Goal: Task Accomplishment & Management: Use online tool/utility

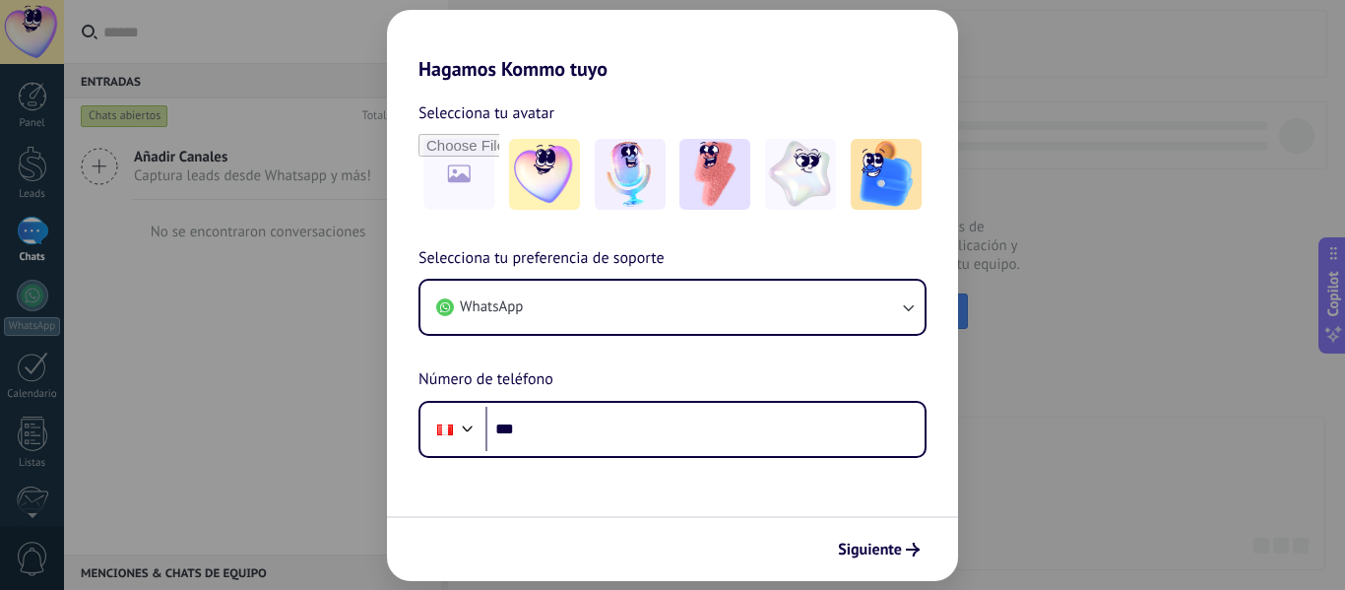
drag, startPoint x: 560, startPoint y: 163, endPoint x: 552, endPoint y: 560, distance: 398.0
click at [560, 163] on img at bounding box center [544, 174] width 71 height 71
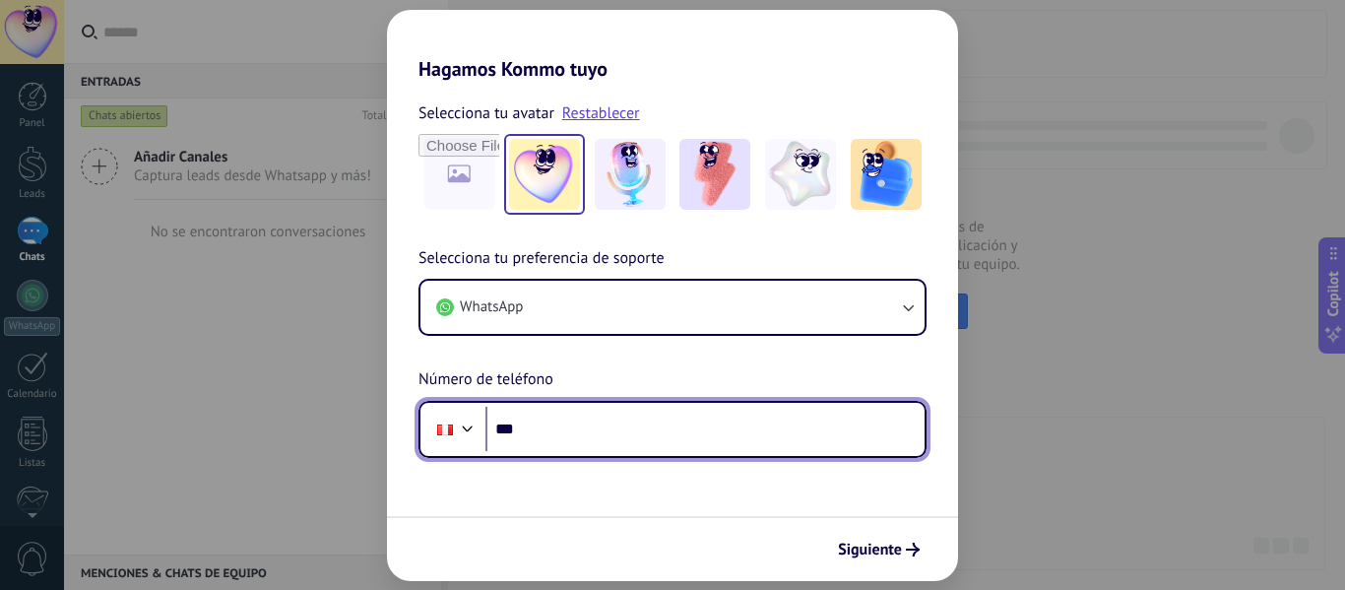
click at [568, 426] on input "***" at bounding box center [705, 429] width 439 height 45
type input "**********"
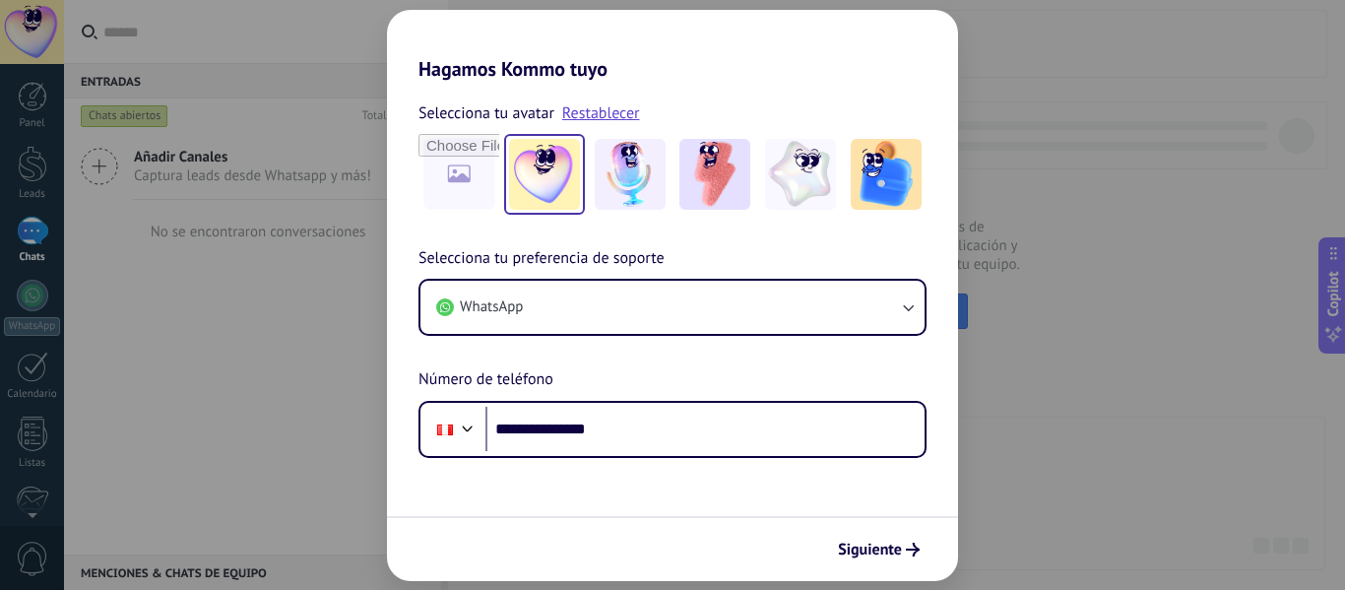
click at [899, 560] on button "Siguiente" at bounding box center [878, 549] width 99 height 33
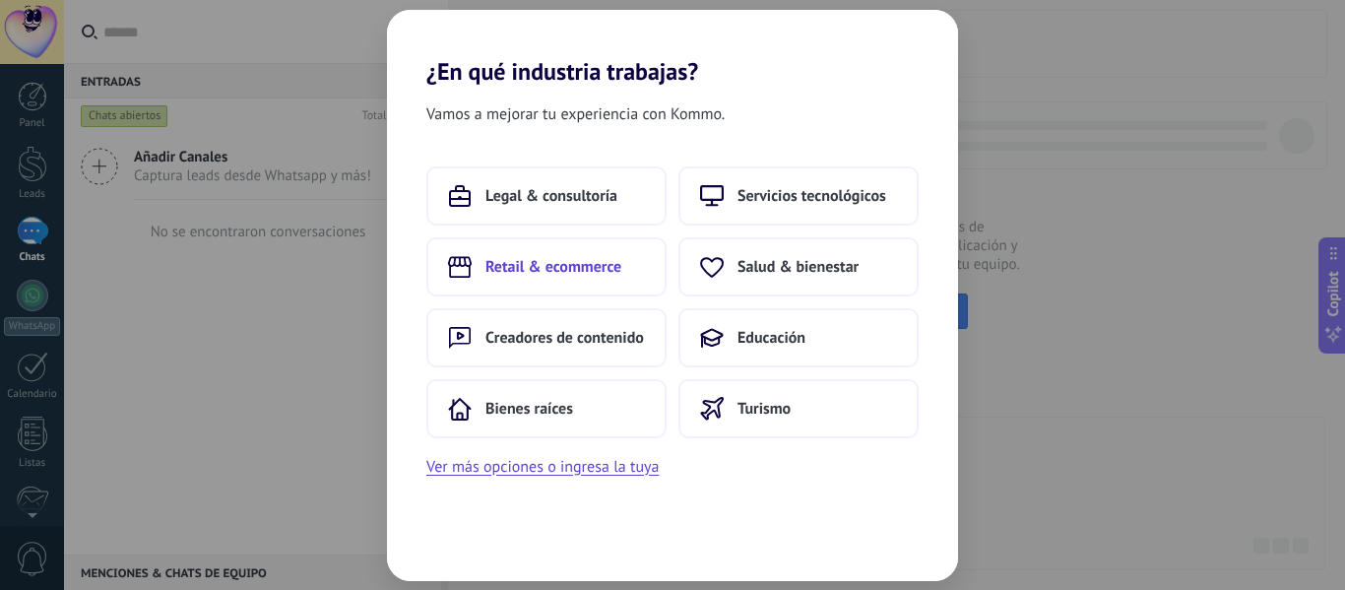
click at [505, 270] on span "Retail & ecommerce" at bounding box center [554, 267] width 136 height 20
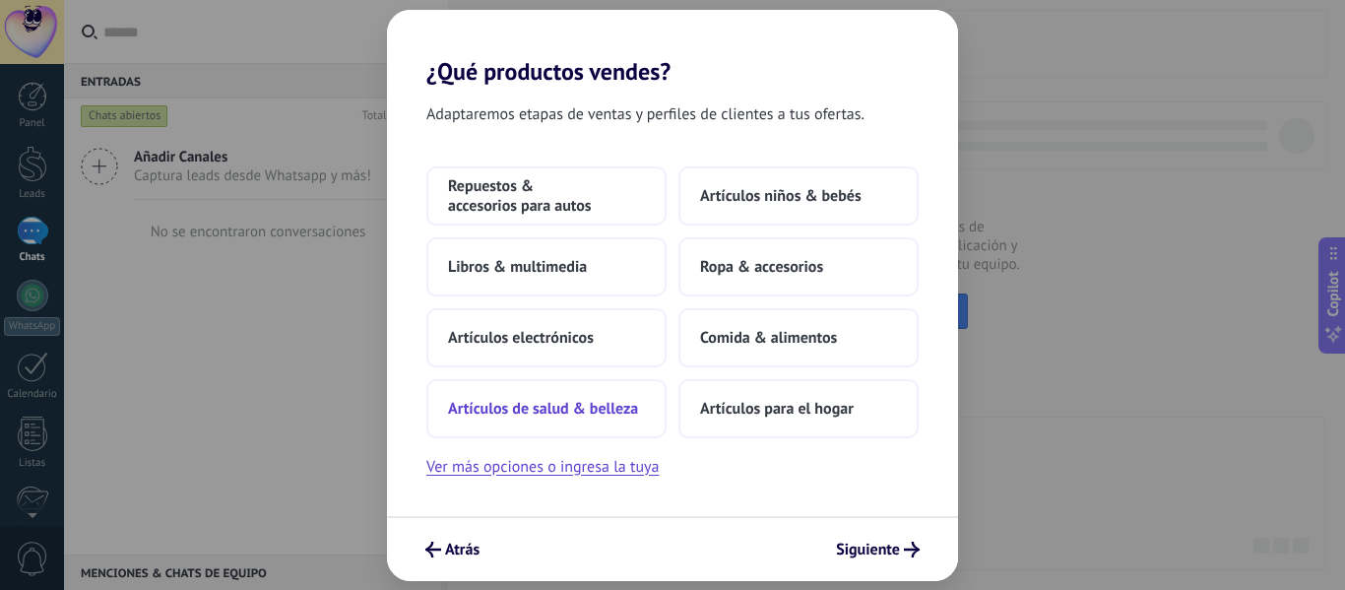
click at [592, 390] on button "Artículos de salud & belleza" at bounding box center [546, 408] width 240 height 59
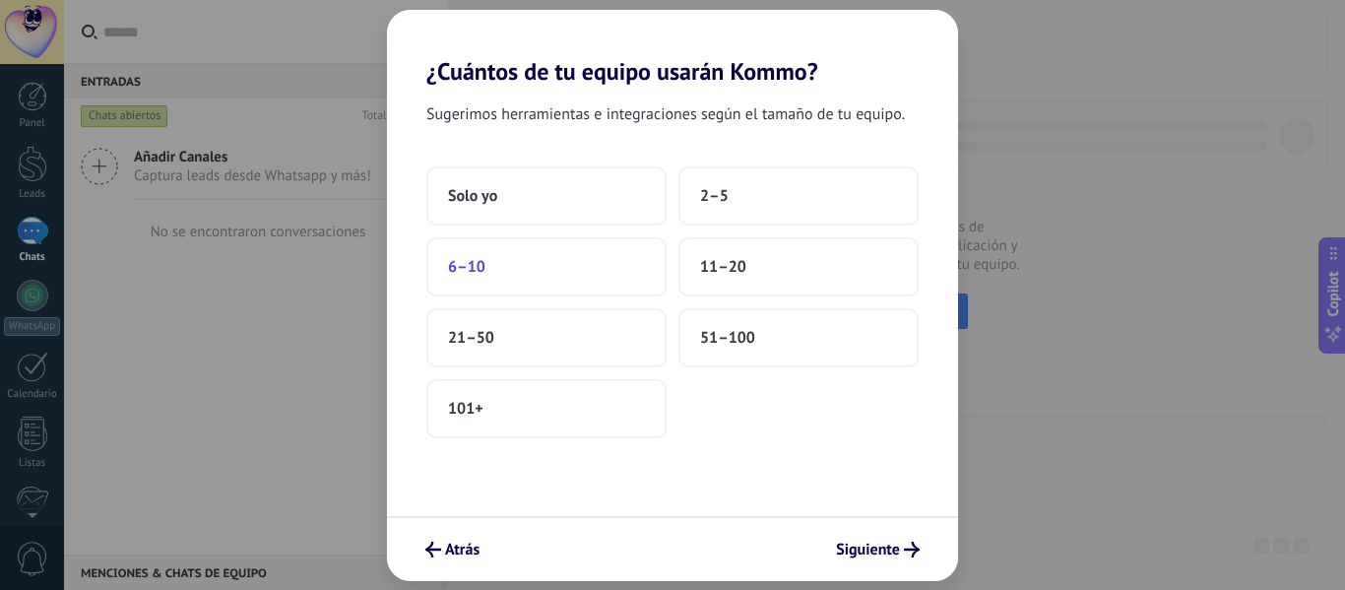
click at [631, 259] on button "6–10" at bounding box center [546, 266] width 240 height 59
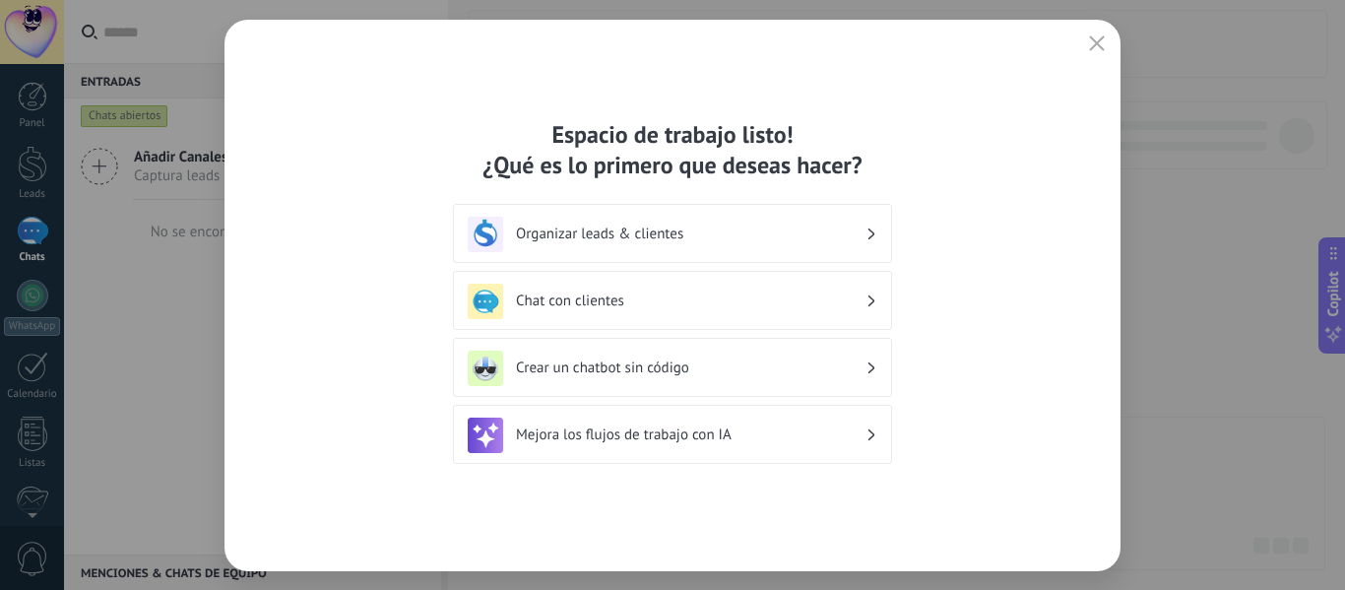
click at [797, 306] on h3 "Chat con clientes" at bounding box center [691, 301] width 350 height 19
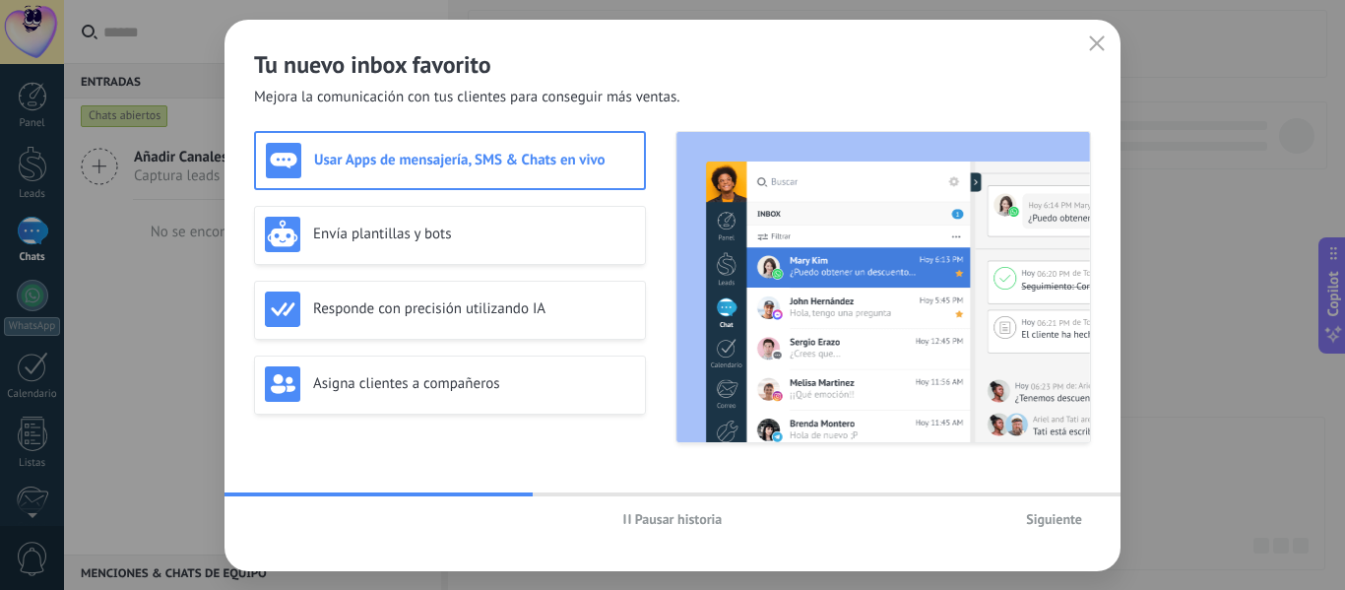
click at [810, 53] on h2 "Tu nuevo inbox favorito" at bounding box center [672, 64] width 837 height 31
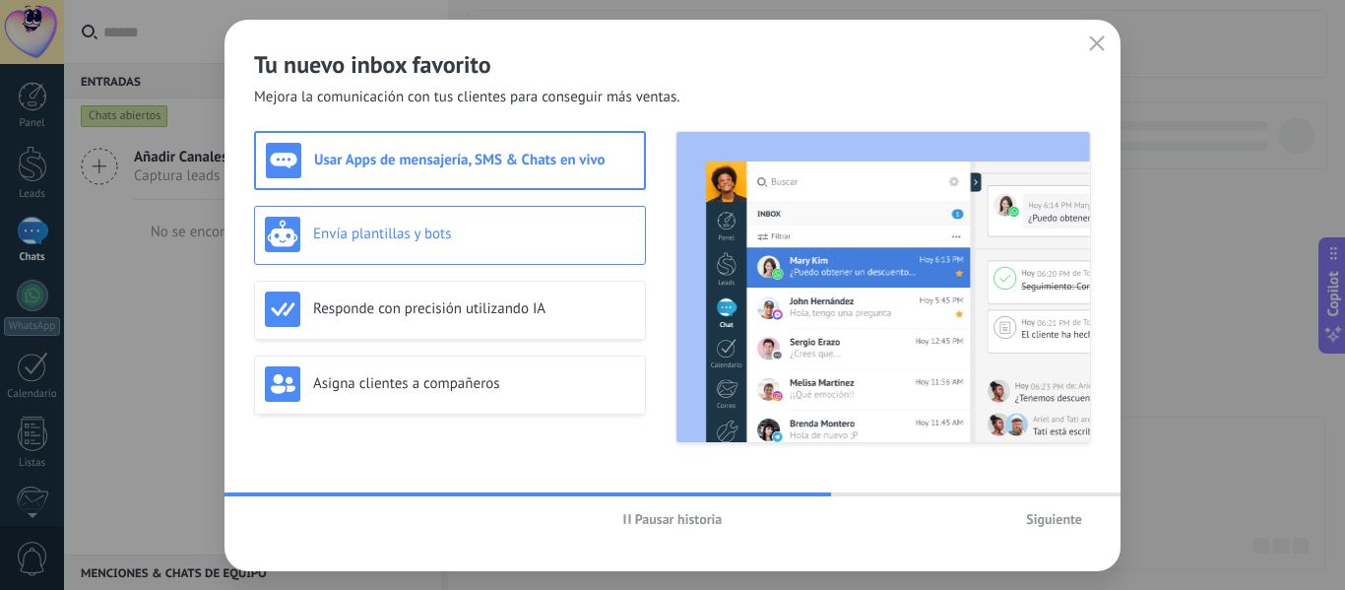
click at [537, 218] on div "Envía plantillas y bots" at bounding box center [450, 234] width 370 height 35
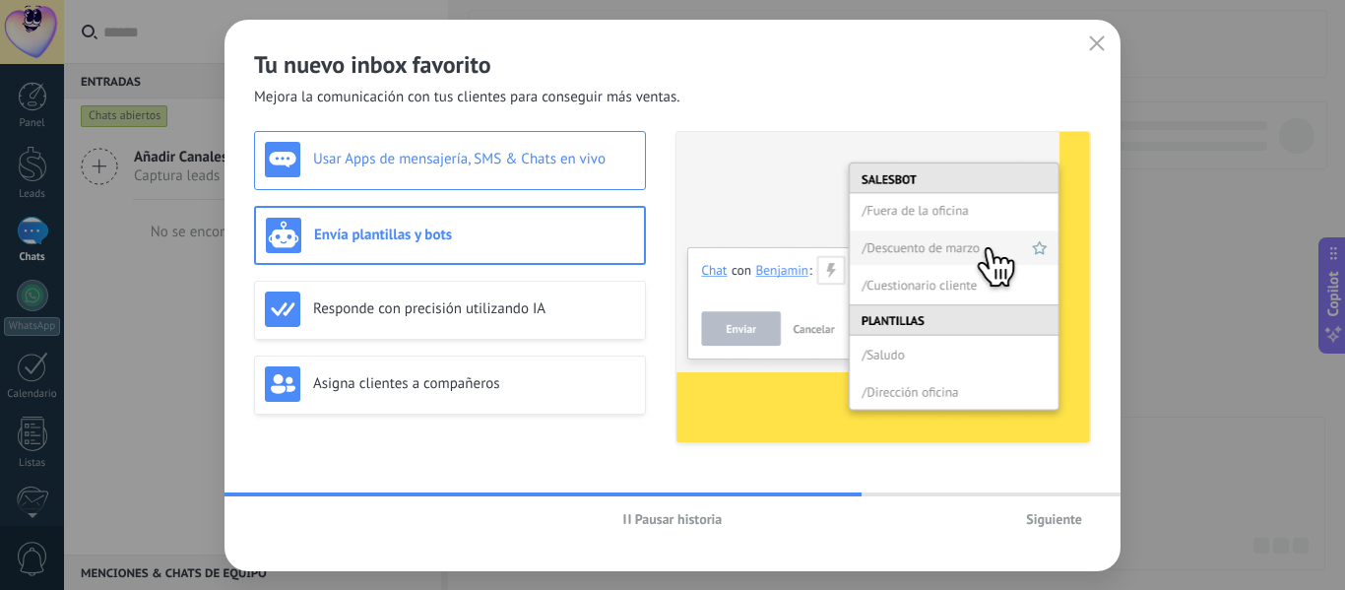
click at [565, 167] on h3 "Usar Apps de mensajería, SMS & Chats en vivo" at bounding box center [474, 159] width 322 height 19
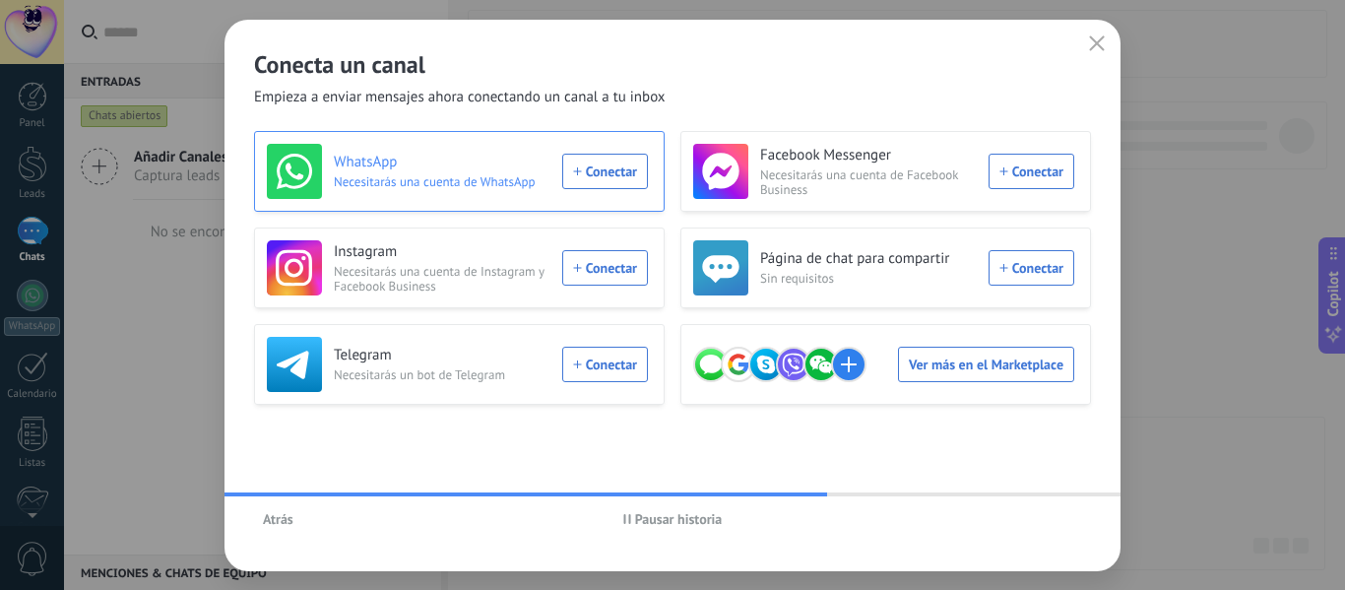
click at [604, 173] on div "WhatsApp Necesitarás una cuenta de WhatsApp Conectar" at bounding box center [457, 171] width 381 height 55
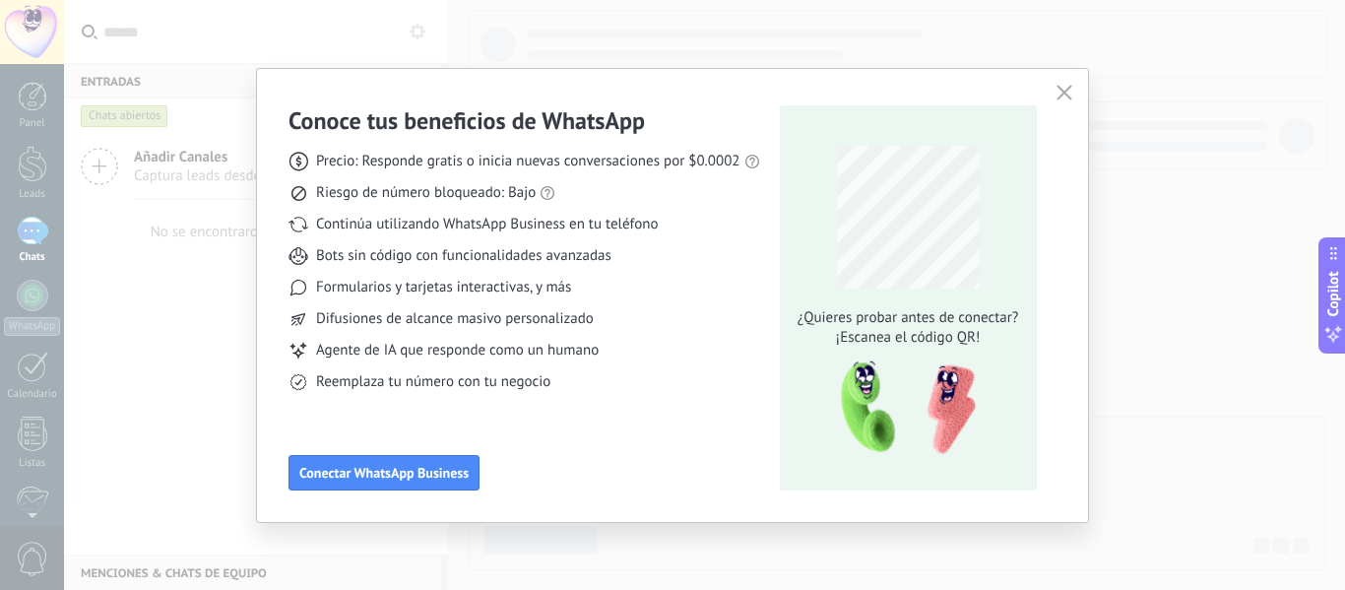
drag, startPoint x: 1060, startPoint y: 95, endPoint x: 1041, endPoint y: 95, distance: 18.7
click at [1057, 95] on icon "button" at bounding box center [1065, 93] width 16 height 16
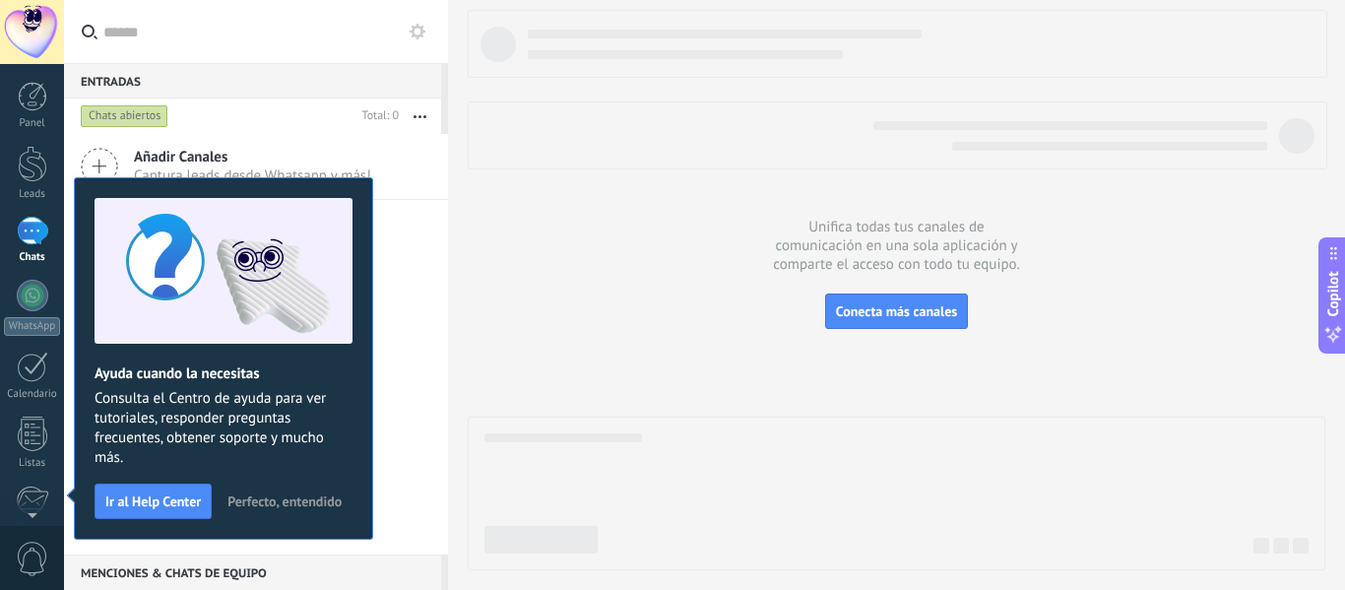
click at [30, 33] on div at bounding box center [32, 32] width 64 height 64
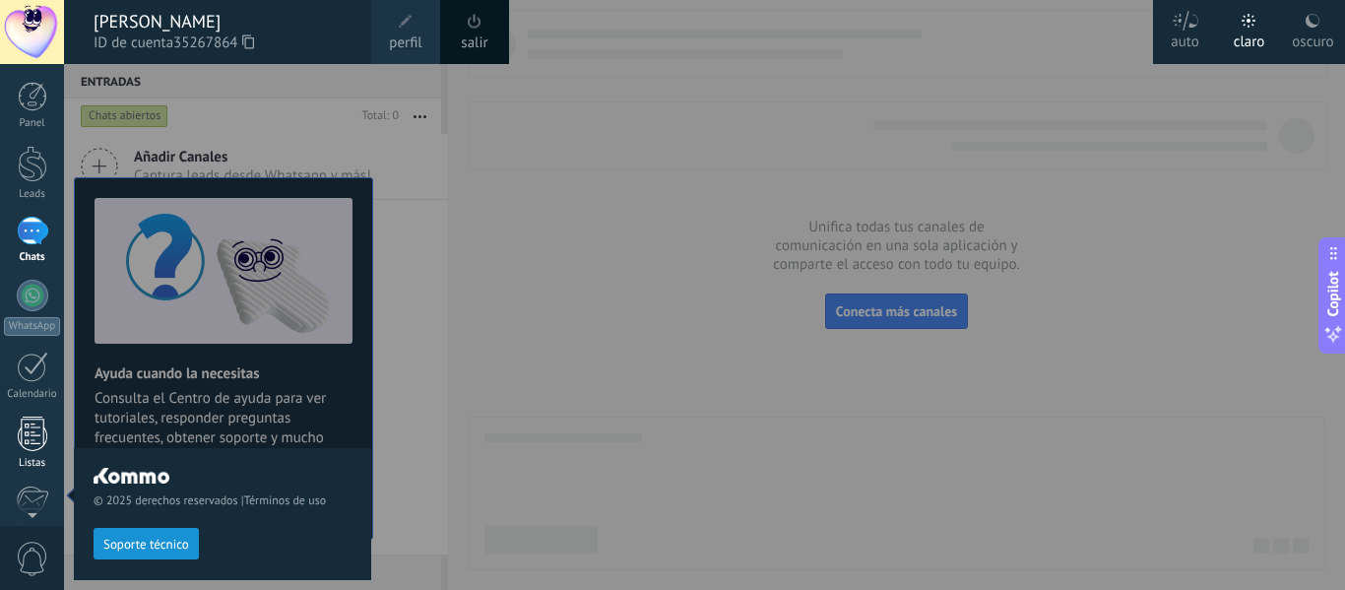
click at [46, 441] on div at bounding box center [33, 434] width 30 height 34
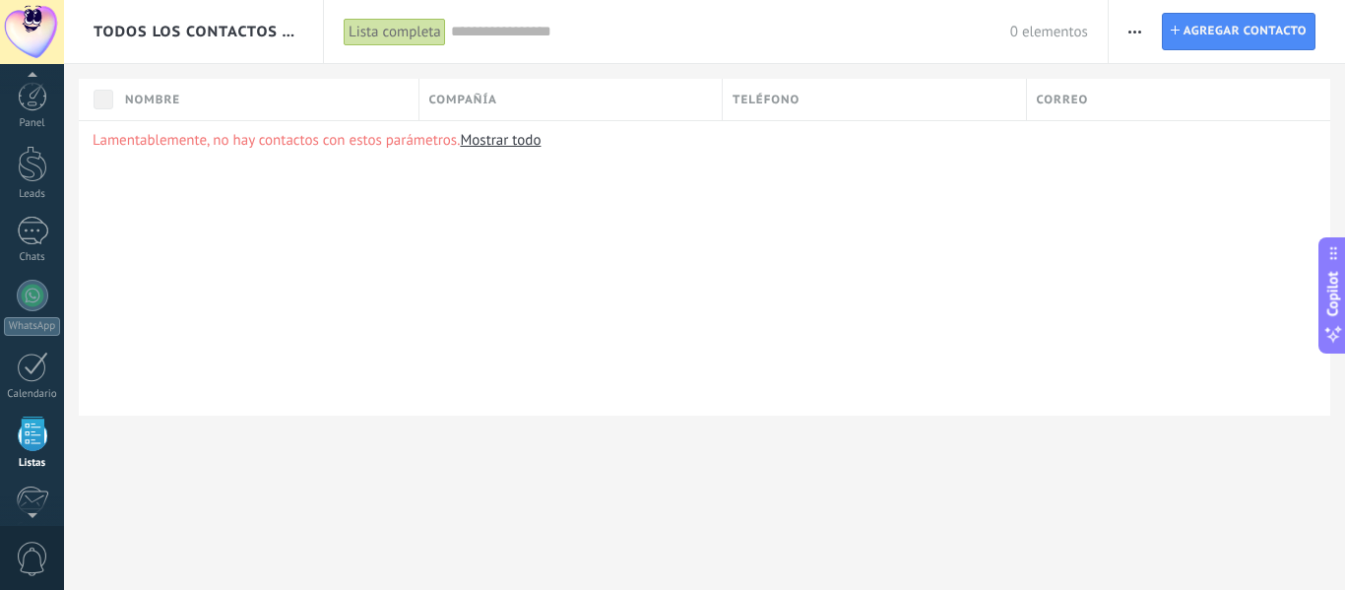
scroll to position [122, 0]
click at [29, 161] on div at bounding box center [33, 174] width 32 height 32
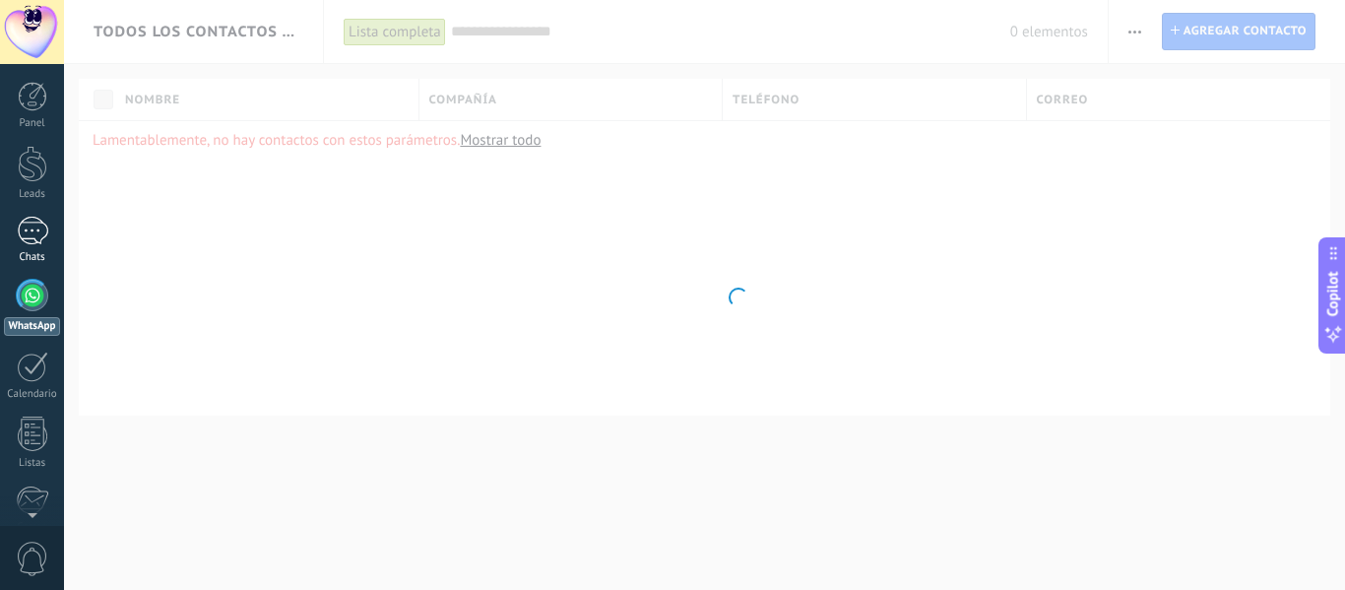
click at [35, 242] on div at bounding box center [33, 231] width 32 height 29
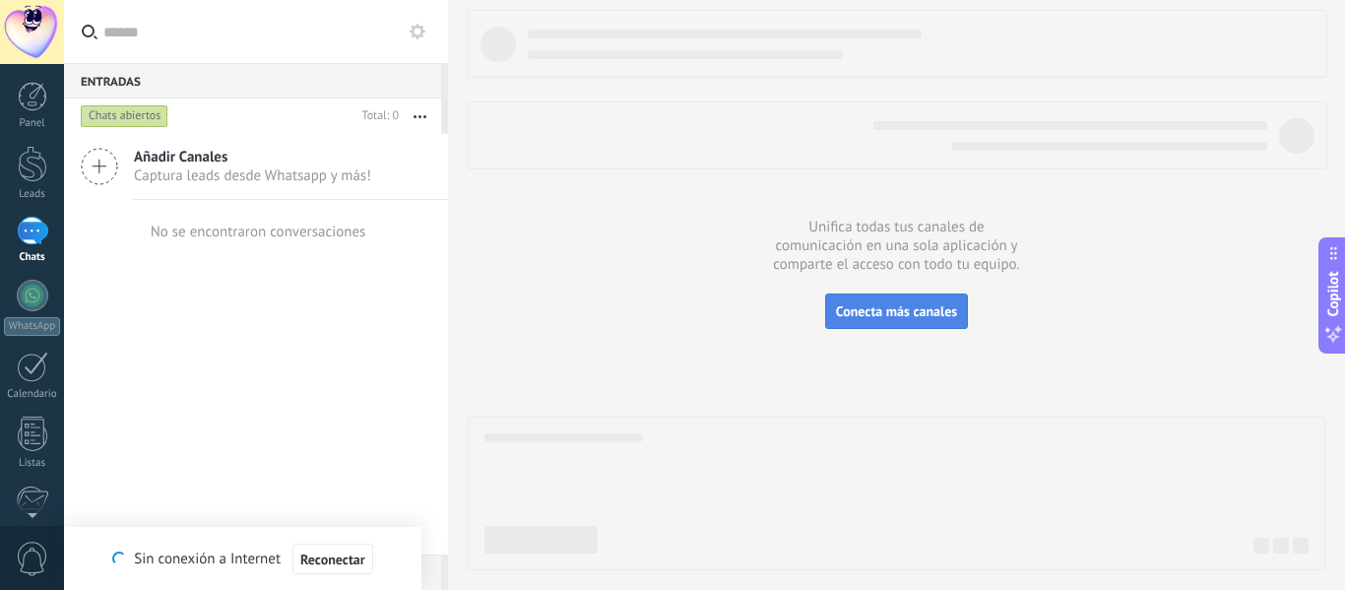
click at [910, 307] on span "Conecta más canales" at bounding box center [896, 311] width 121 height 18
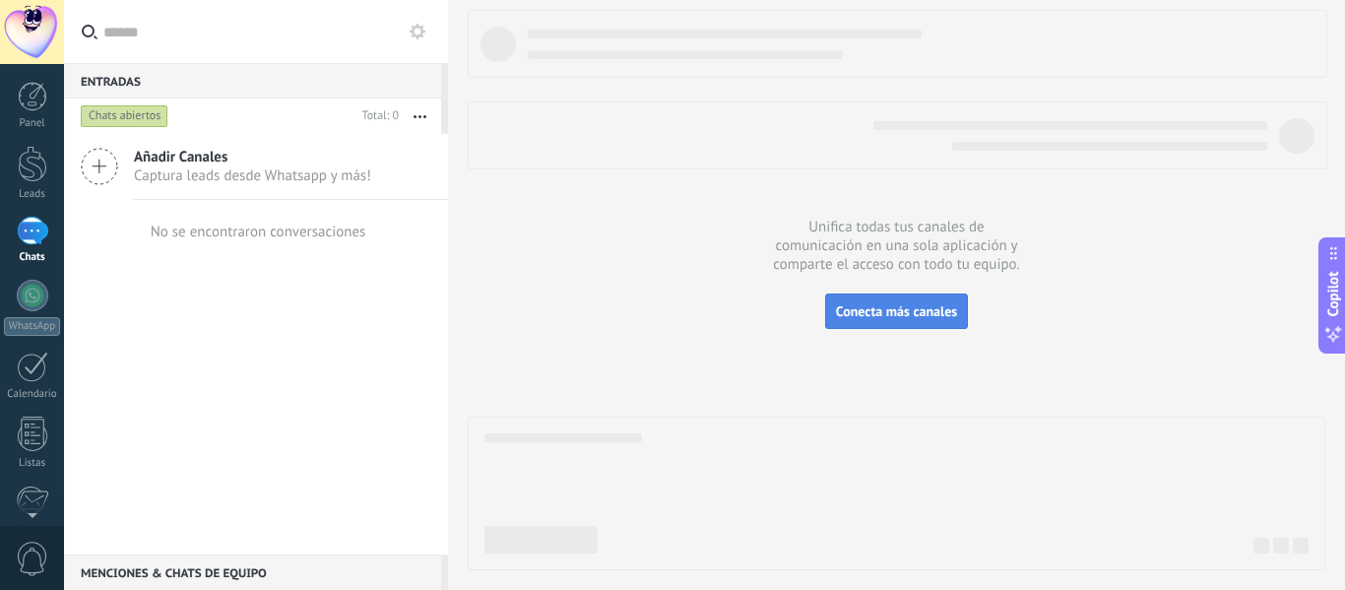
click at [853, 315] on span "Conecta más canales" at bounding box center [896, 311] width 121 height 18
click at [176, 162] on span "Añadir Canales" at bounding box center [252, 157] width 237 height 19
click at [89, 162] on icon at bounding box center [99, 166] width 37 height 37
click at [91, 164] on icon at bounding box center [99, 166] width 37 height 37
click at [109, 172] on icon at bounding box center [99, 166] width 37 height 37
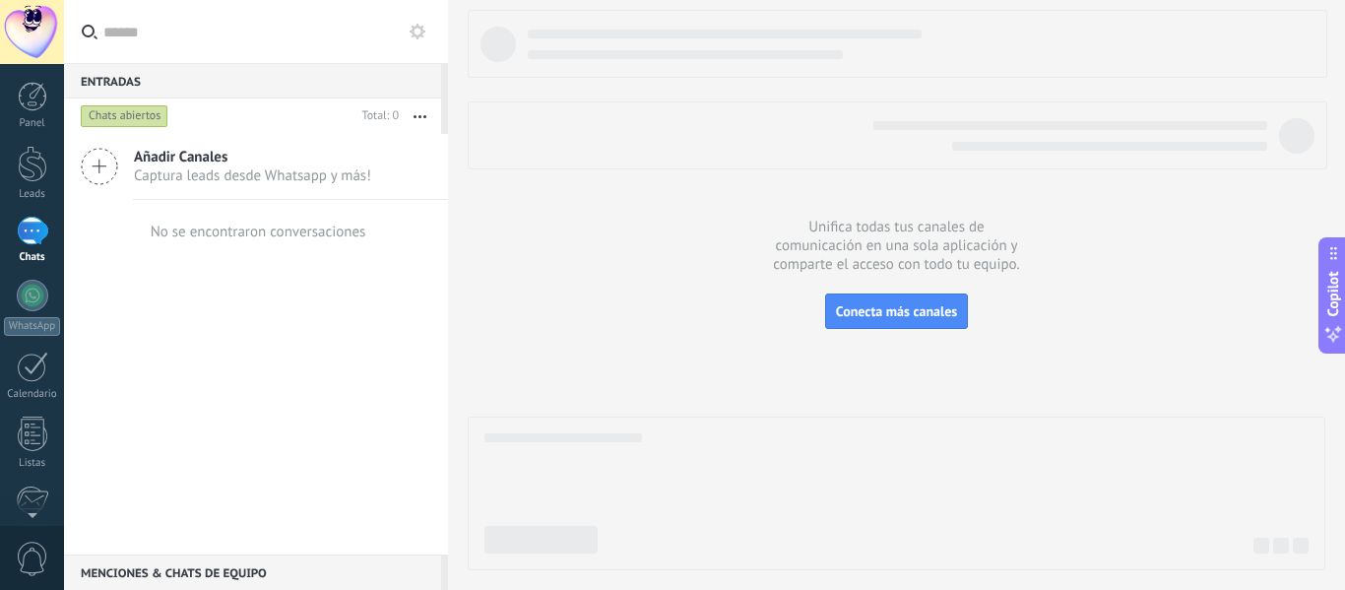
click at [107, 173] on icon at bounding box center [99, 166] width 37 height 37
click at [96, 170] on icon at bounding box center [99, 166] width 37 height 37
click at [360, 171] on span "Captura leads desde Whatsapp y más!" at bounding box center [252, 175] width 237 height 19
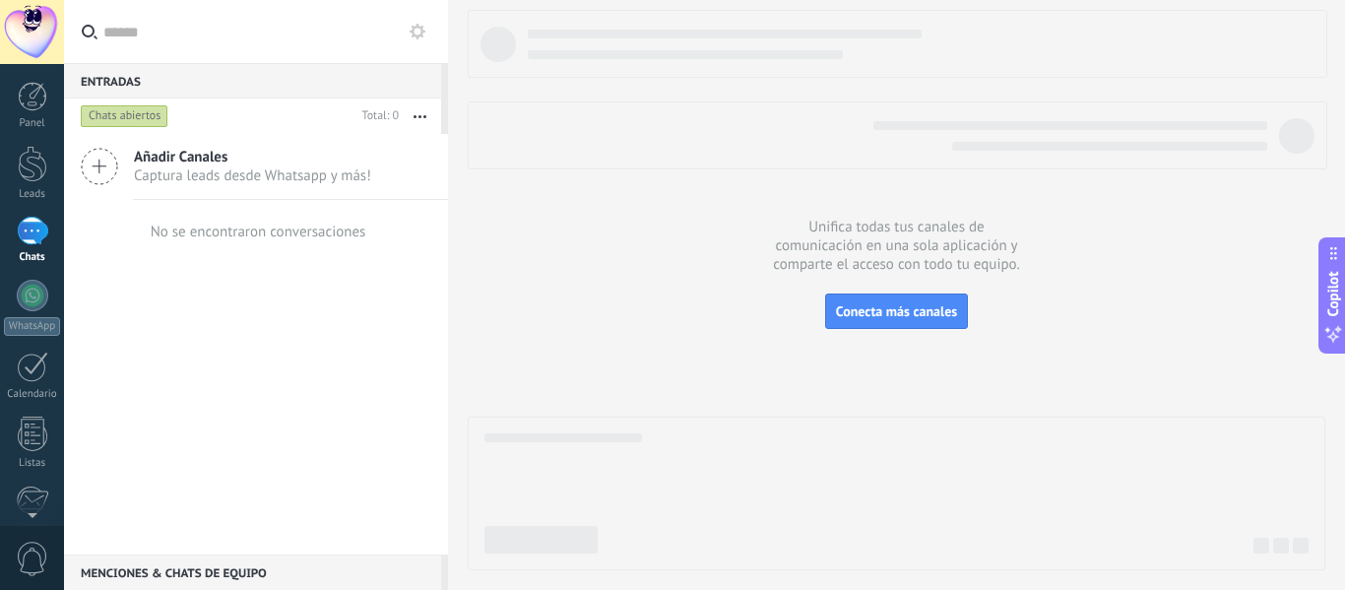
click at [358, 172] on span "Captura leads desde Whatsapp y más!" at bounding box center [252, 175] width 237 height 19
drag, startPoint x: 191, startPoint y: 149, endPoint x: 172, endPoint y: 145, distance: 19.1
click at [183, 152] on div "Entradas 0 Chats abiertos Total: 0 Silenciar Acciones múltiples Ordenar Más rec…" at bounding box center [256, 295] width 384 height 590
click at [0, 0] on link "Plantillas" at bounding box center [0, 0] width 0 height 0
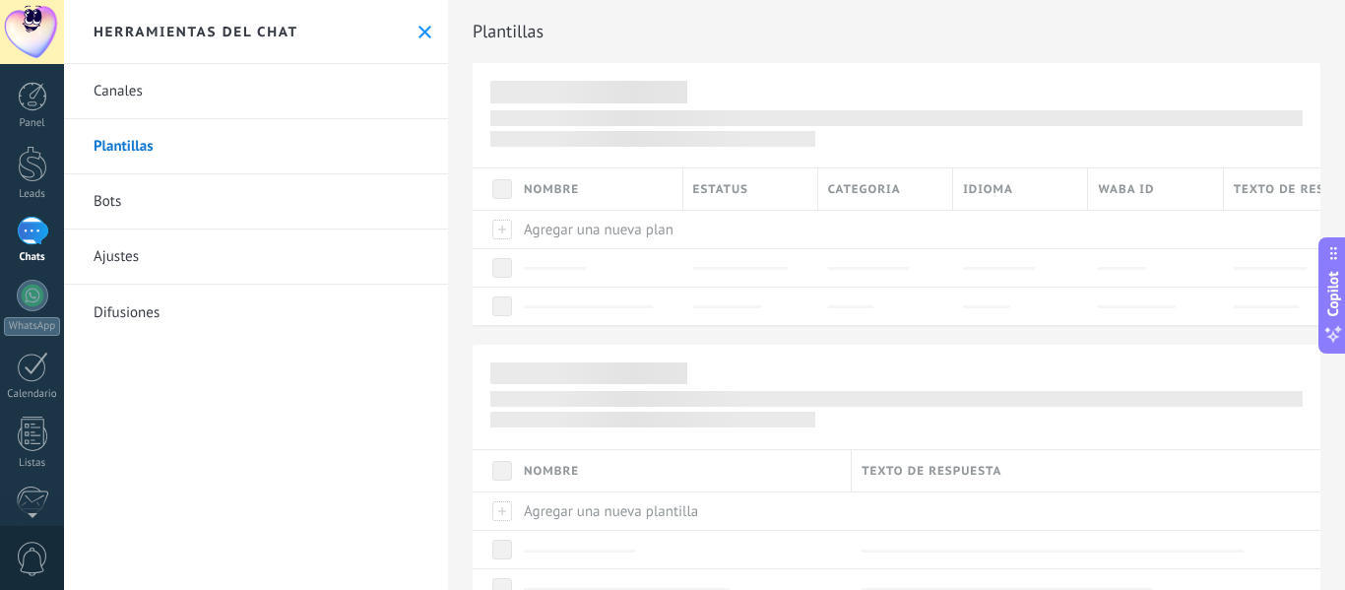
click at [359, 87] on link "Canales" at bounding box center [256, 91] width 384 height 55
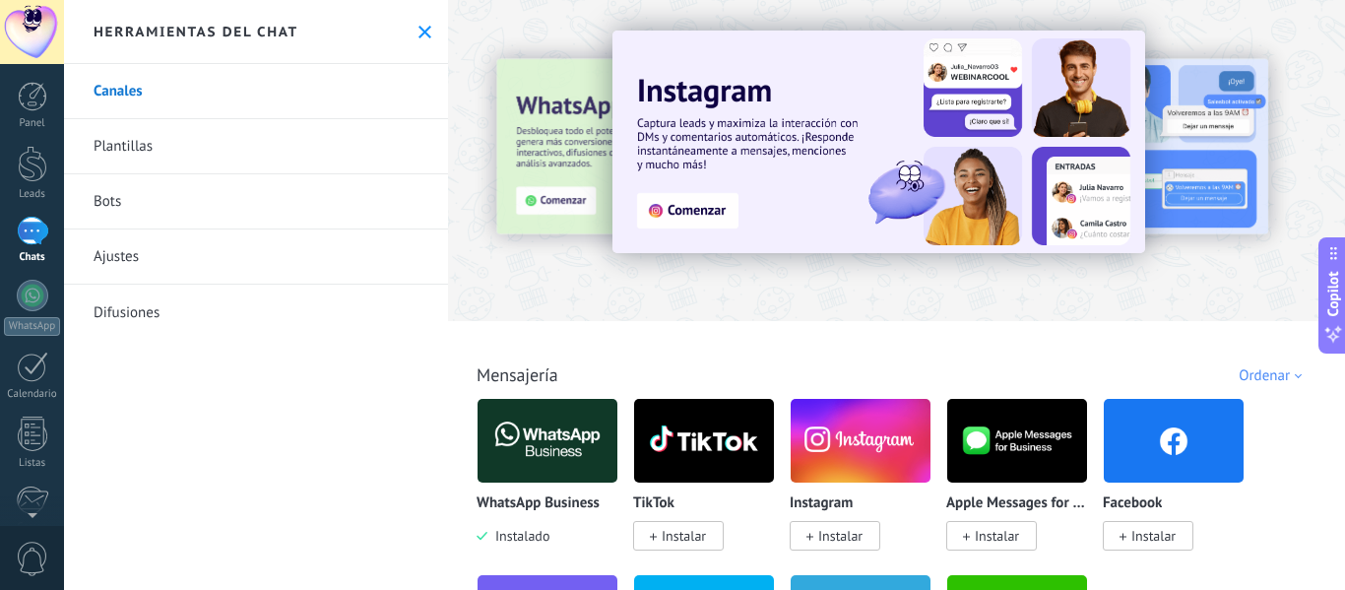
drag, startPoint x: 683, startPoint y: 202, endPoint x: 661, endPoint y: 216, distance: 25.7
click at [684, 202] on img at bounding box center [879, 142] width 533 height 223
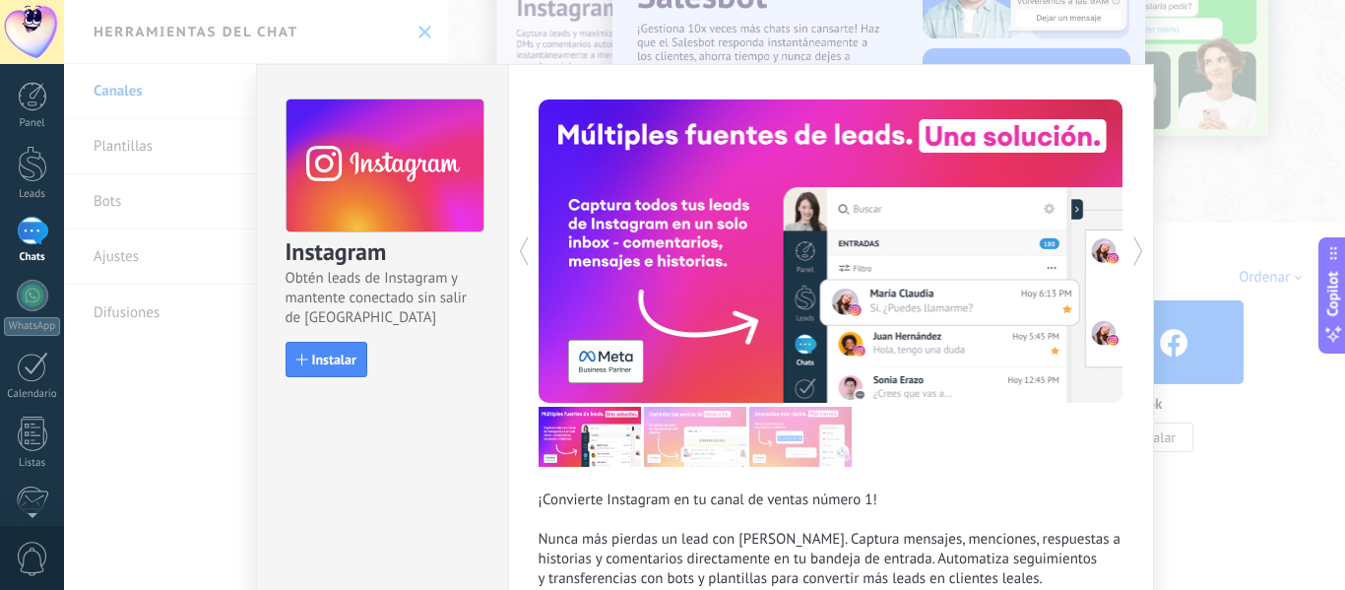
drag, startPoint x: 200, startPoint y: 425, endPoint x: 190, endPoint y: 433, distance: 13.3
click at [198, 427] on div "Instagram Obtén leads de Instagram y mantente conectado sin salir de Kommo Inst…" at bounding box center [704, 295] width 1281 height 590
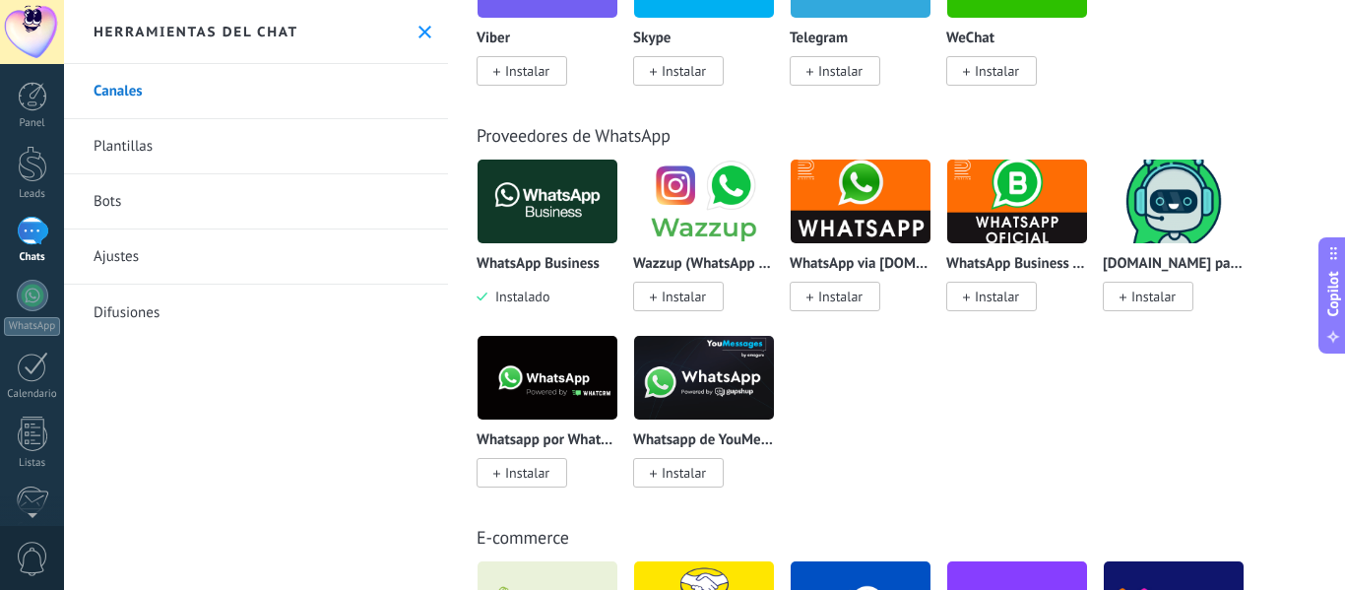
scroll to position [886, 0]
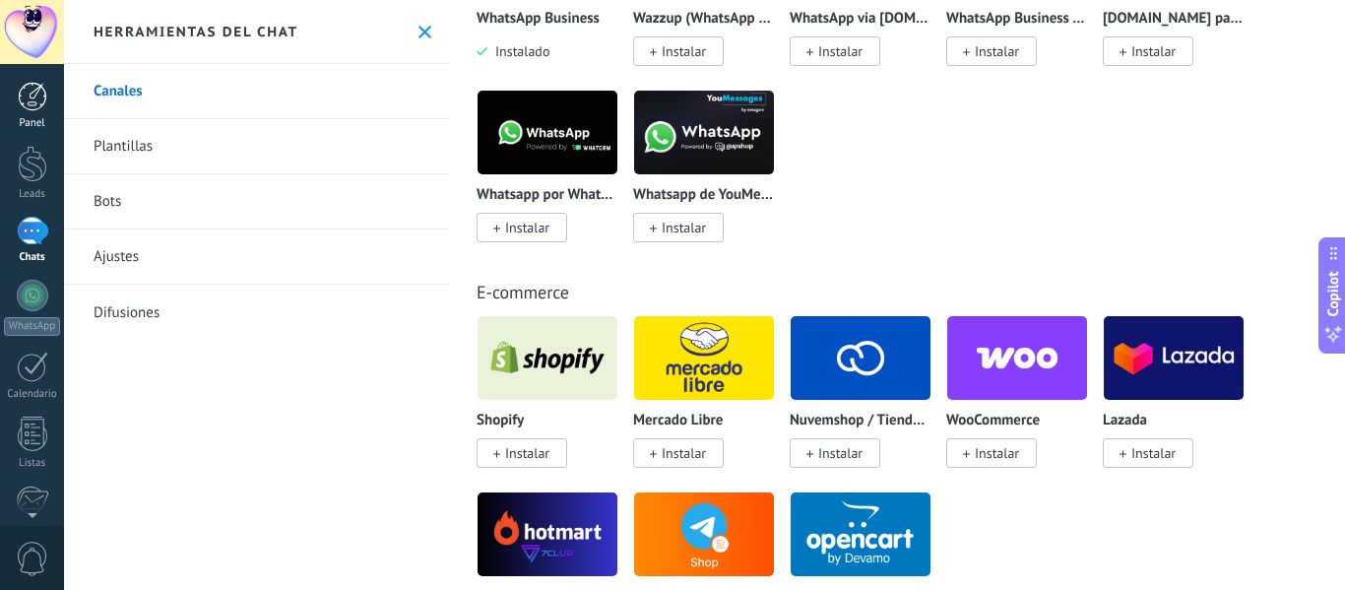
click at [33, 102] on div at bounding box center [33, 97] width 30 height 30
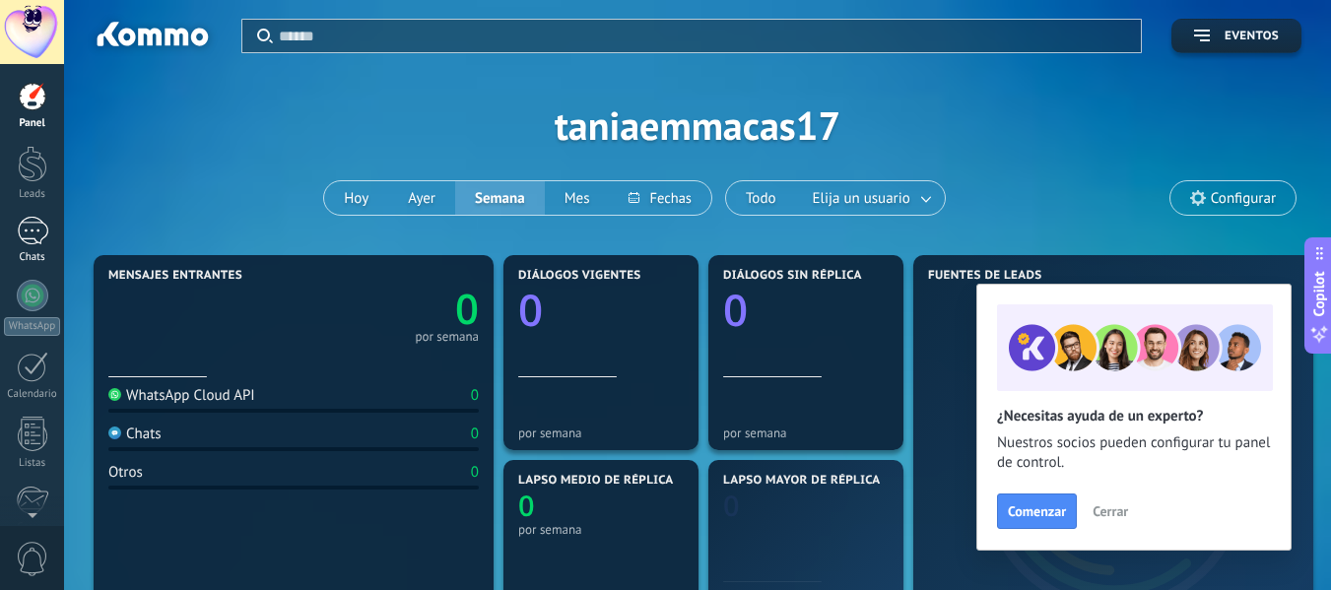
click at [33, 230] on div at bounding box center [33, 231] width 32 height 29
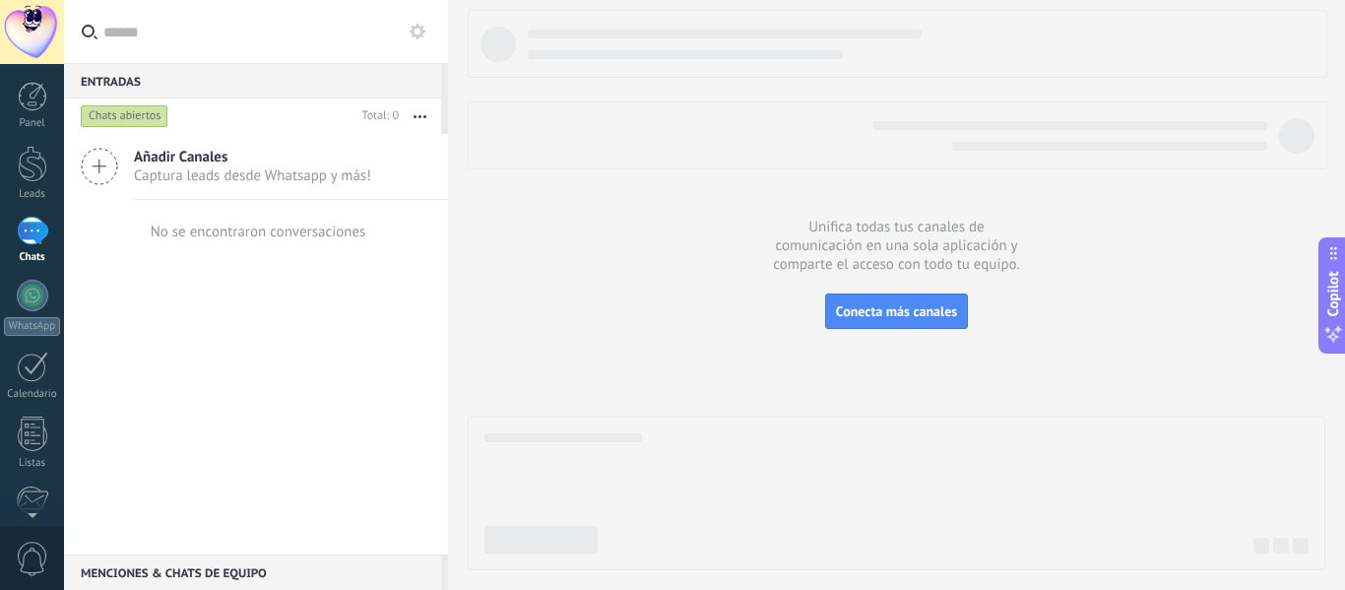
click at [1130, 58] on div at bounding box center [927, 45] width 799 height 30
